Goal: Task Accomplishment & Management: Manage account settings

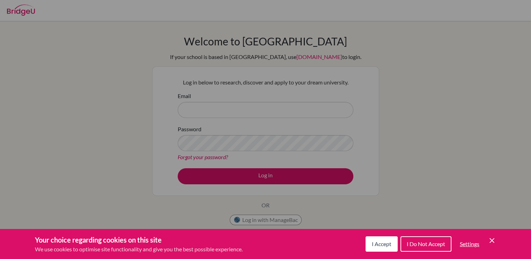
click at [387, 238] on button "I Accept" at bounding box center [381, 243] width 32 height 15
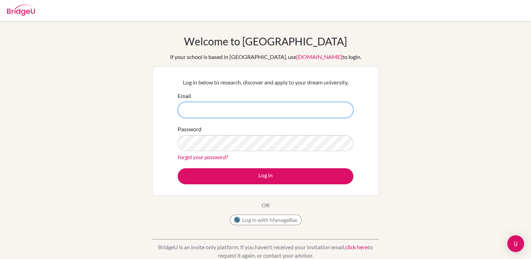
click at [249, 114] on input "Email" at bounding box center [265, 110] width 175 height 16
type input "[EMAIL_ADDRESS][DOMAIN_NAME]"
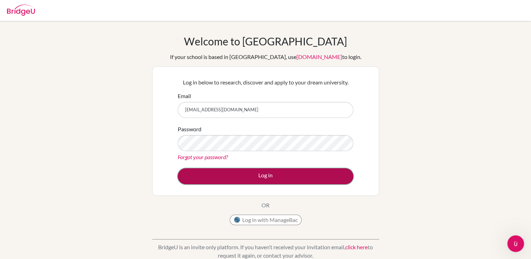
click at [258, 177] on button "Log in" at bounding box center [265, 176] width 175 height 16
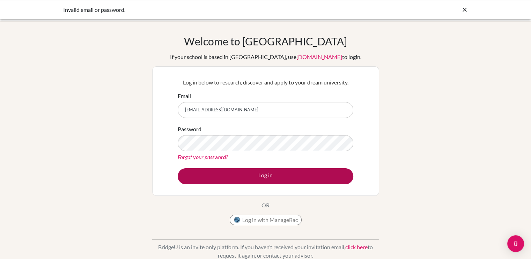
scroll to position [113, 0]
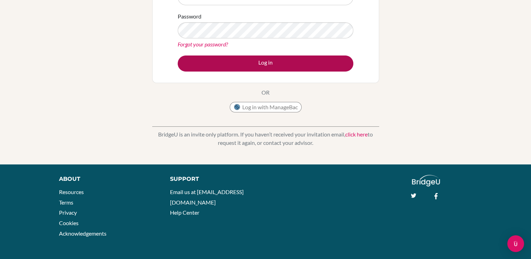
click at [178, 55] on button "Log in" at bounding box center [265, 63] width 175 height 16
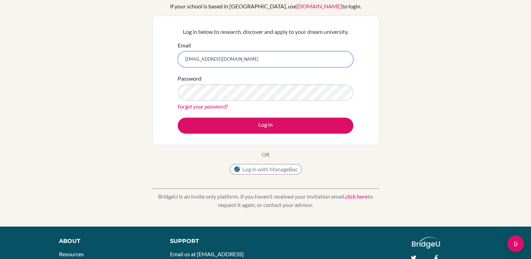
scroll to position [49, 0]
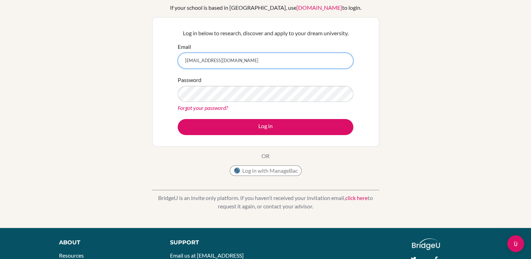
drag, startPoint x: 196, startPoint y: 61, endPoint x: 318, endPoint y: 64, distance: 122.5
click at [318, 64] on input "[EMAIL_ADDRESS][DOMAIN_NAME]" at bounding box center [265, 61] width 175 height 16
type input "[PERSON_NAME][EMAIL_ADDRESS][DOMAIN_NAME]"
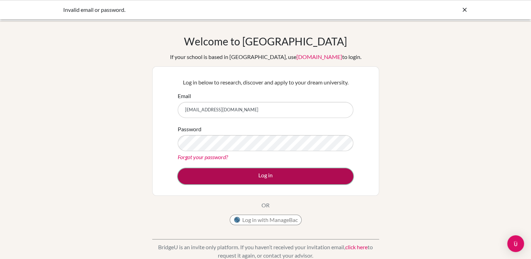
click at [244, 178] on button "Log in" at bounding box center [265, 176] width 175 height 16
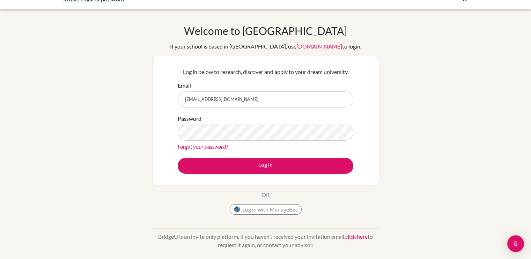
scroll to position [10, 0]
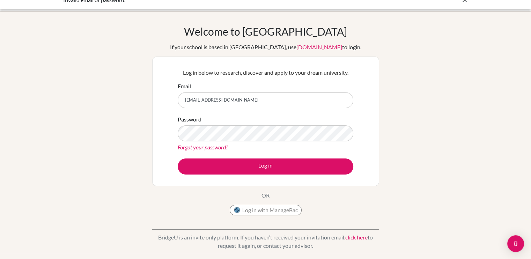
drag, startPoint x: 195, startPoint y: 99, endPoint x: 322, endPoint y: 114, distance: 128.6
click at [322, 114] on form "Email [EMAIL_ADDRESS][DOMAIN_NAME] Password Forgot your password? Log in" at bounding box center [265, 128] width 175 height 92
type input "[PERSON_NAME][EMAIL_ADDRESS][DOMAIN_NAME]"
